Goal: Find specific page/section: Find specific page/section

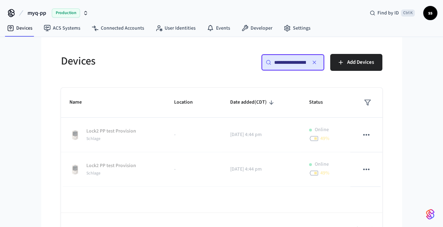
click at [66, 12] on span "Production" at bounding box center [66, 12] width 28 height 9
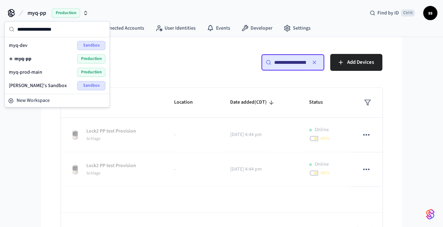
click at [24, 73] on span "myq-prod-main" at bounding box center [25, 72] width 33 height 7
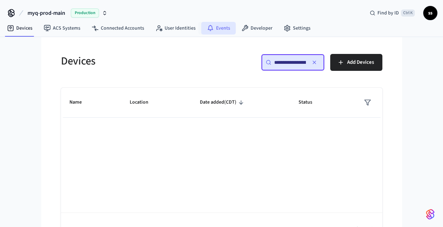
click at [220, 29] on link "Events" at bounding box center [218, 28] width 35 height 13
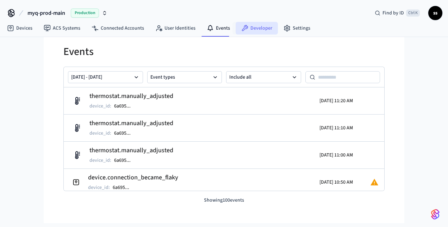
click at [254, 28] on link "Developer" at bounding box center [257, 28] width 42 height 13
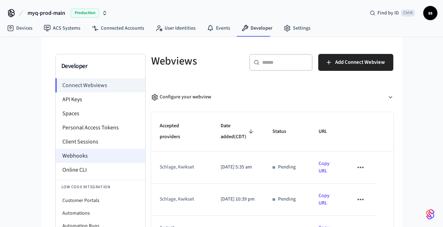
click at [82, 151] on li "Webhooks" at bounding box center [100, 156] width 89 height 14
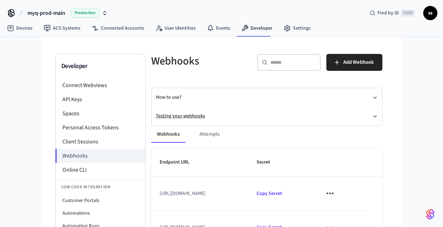
click at [196, 116] on button "Testing your webhooks" at bounding box center [267, 116] width 222 height 19
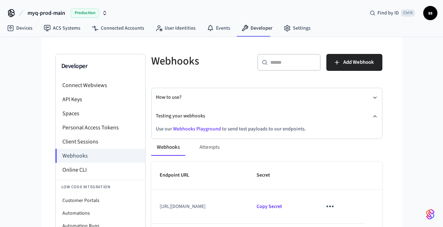
click at [193, 128] on link "Webhooks Playground" at bounding box center [197, 128] width 48 height 7
click at [23, 27] on link "Devices" at bounding box center [19, 28] width 37 height 13
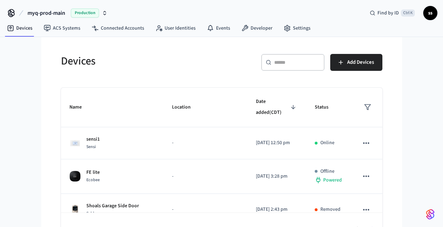
paste input "**********"
click at [294, 63] on input "**********" at bounding box center [297, 62] width 46 height 7
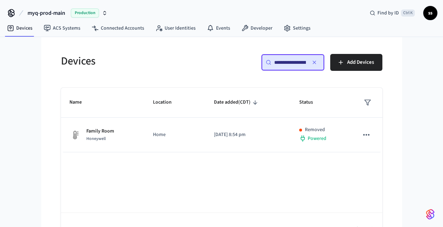
scroll to position [0, 54]
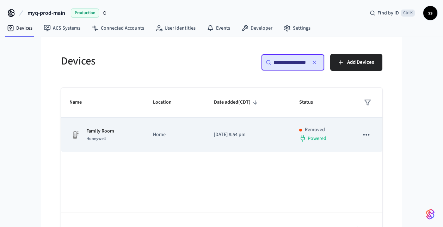
type input "**********"
click at [149, 139] on td "Home" at bounding box center [174, 135] width 61 height 35
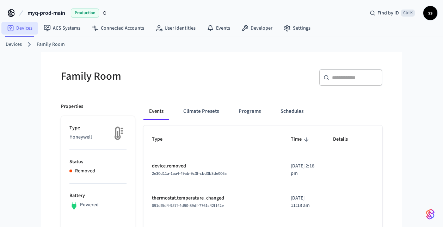
click at [23, 29] on link "Devices" at bounding box center [19, 28] width 37 height 13
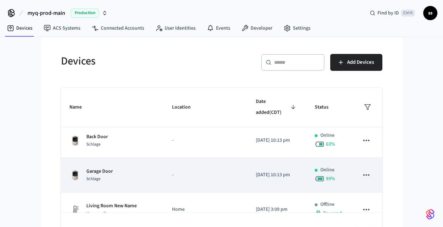
scroll to position [20, 0]
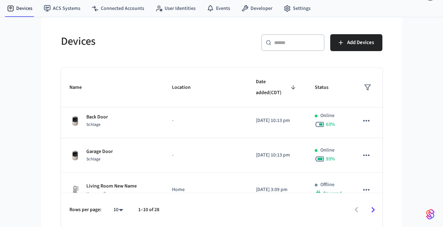
click at [297, 47] on div "​ ​" at bounding box center [292, 42] width 63 height 17
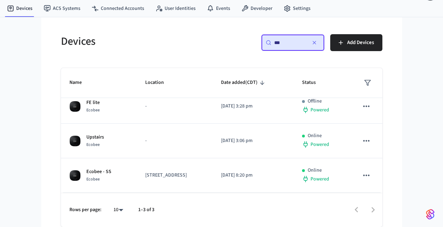
scroll to position [9, 0]
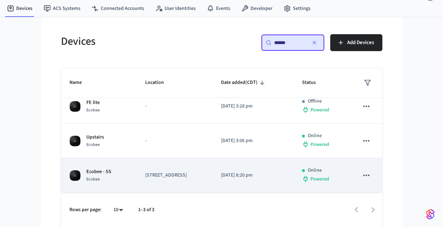
type input "******"
click at [137, 175] on td "[STREET_ADDRESS]" at bounding box center [175, 175] width 76 height 35
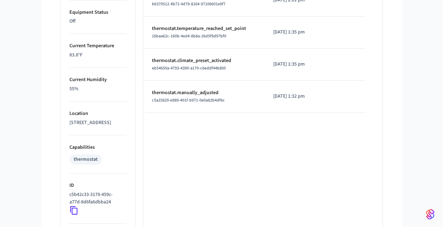
scroll to position [363, 0]
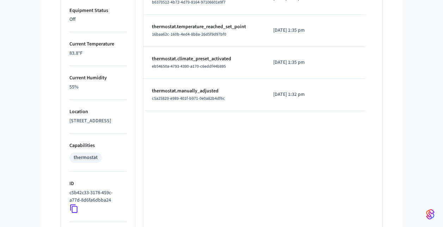
click at [75, 213] on icon at bounding box center [73, 208] width 9 height 9
